Goal: Information Seeking & Learning: Learn about a topic

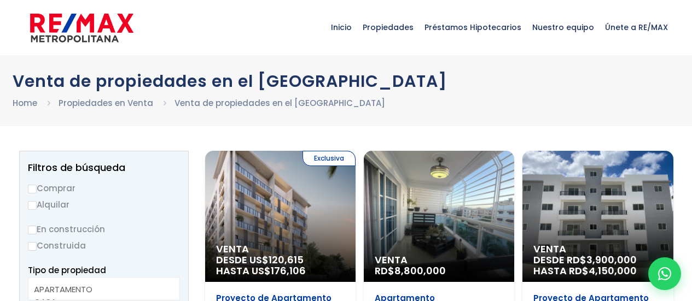
select select
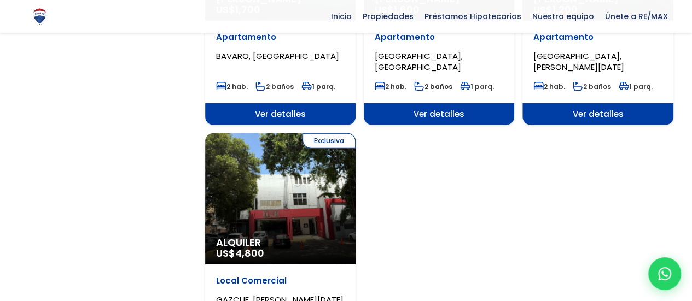
scroll to position [1270, 0]
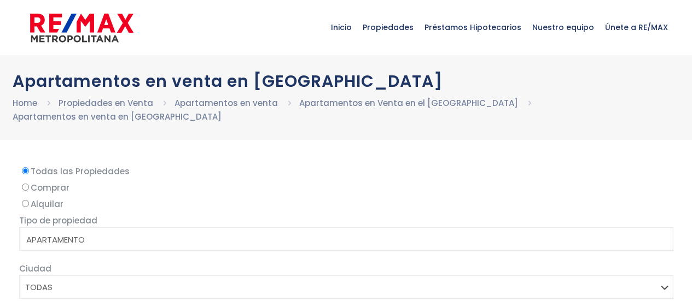
select select
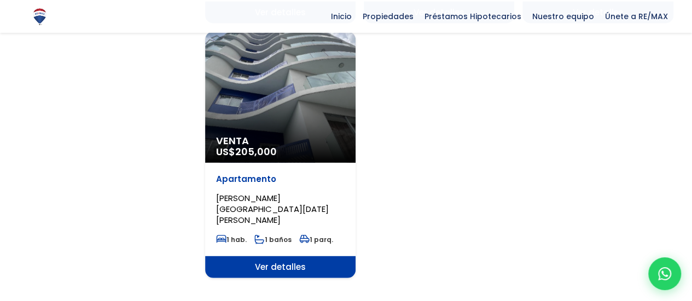
scroll to position [1408, 0]
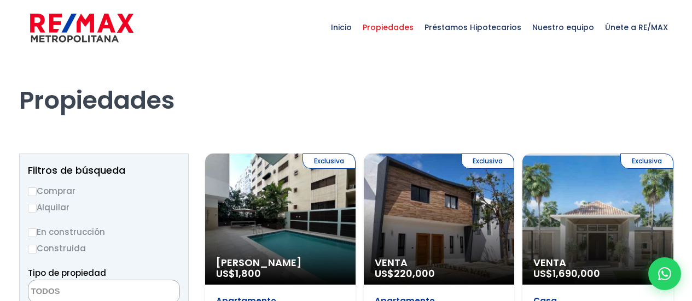
select select
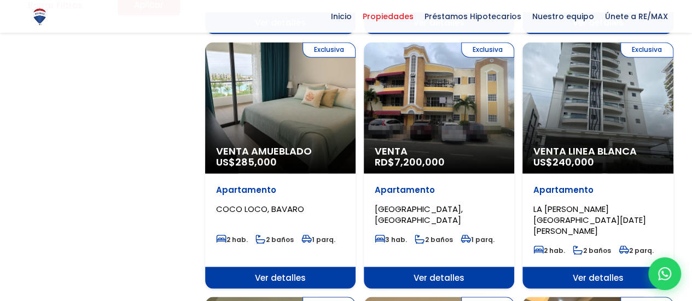
scroll to position [848, 0]
